Goal: Information Seeking & Learning: Find specific fact

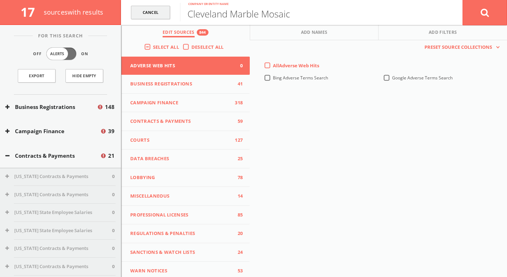
click at [162, 13] on link "Cancel" at bounding box center [150, 13] width 39 height 14
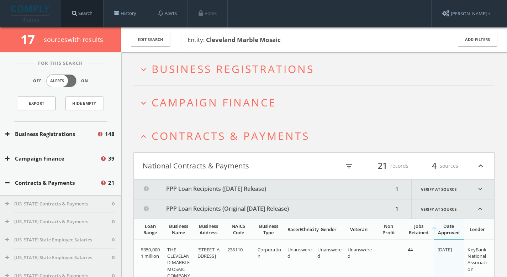
click at [83, 14] on link "Search" at bounding box center [82, 13] width 42 height 27
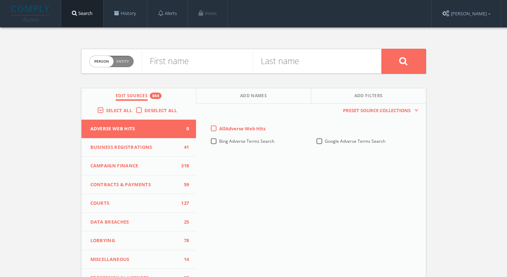
click at [124, 62] on span "Entity" at bounding box center [122, 61] width 12 height 5
checkbox input "true"
click at [166, 61] on input "text" at bounding box center [262, 61] width 240 height 19
type input "Spaan Tech Inc."
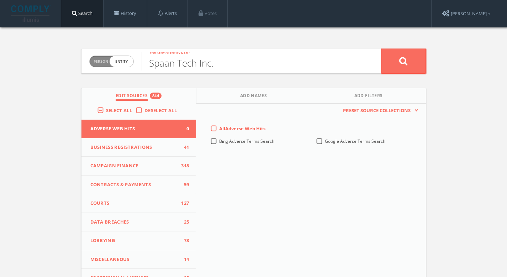
click at [404, 63] on icon at bounding box center [403, 61] width 9 height 9
